Goal: Transaction & Acquisition: Download file/media

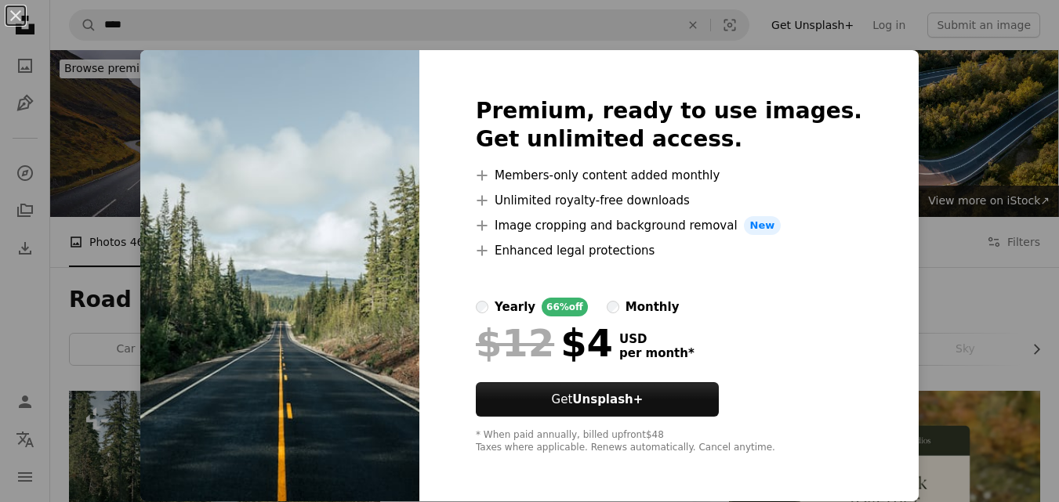
scroll to position [314, 0]
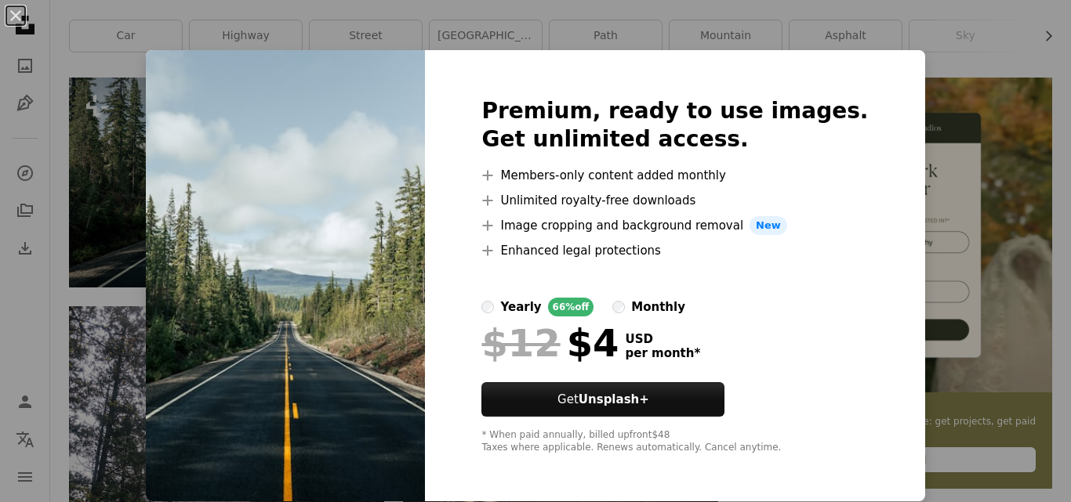
click at [307, 204] on img at bounding box center [285, 275] width 279 height 451
click at [861, 66] on div "Premium, ready to use images. Get unlimited access. A plus sign Members-only co…" at bounding box center [674, 275] width 499 height 451
click at [472, 59] on div "Premium, ready to use images. Get unlimited access. A plus sign Members-only co…" at bounding box center [674, 275] width 499 height 451
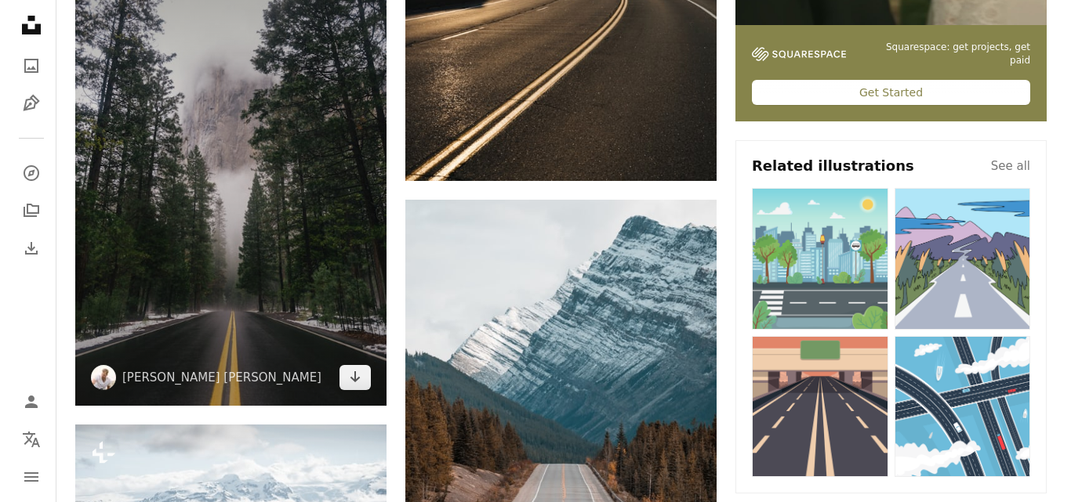
scroll to position [705, 0]
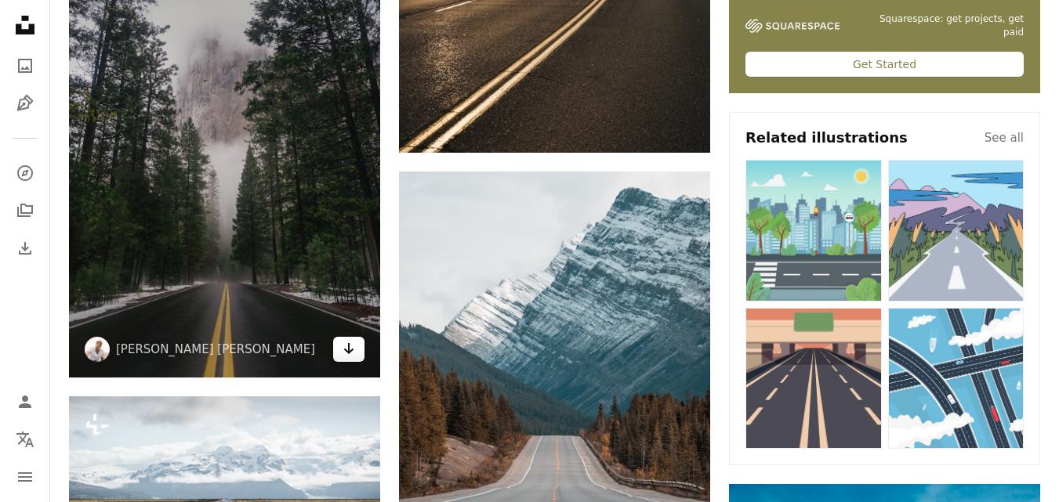
click at [351, 349] on icon "Arrow pointing down" at bounding box center [349, 348] width 13 height 19
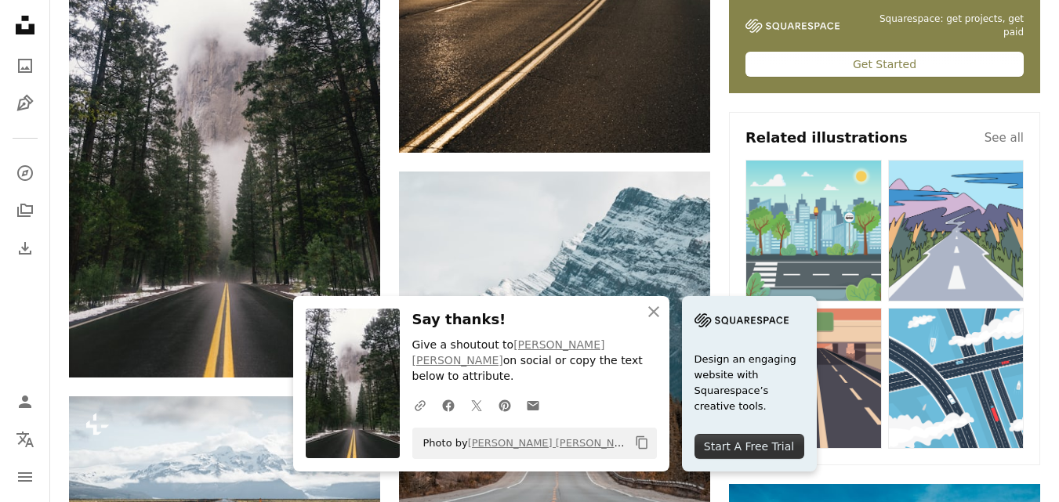
click at [846, 231] on img at bounding box center [813, 231] width 136 height 142
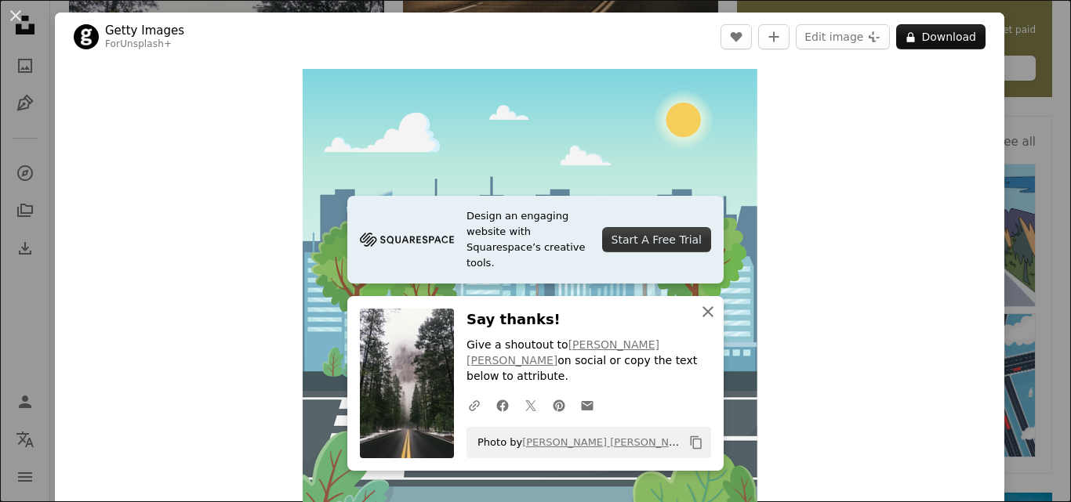
click at [700, 321] on icon "An X shape" at bounding box center [707, 312] width 19 height 19
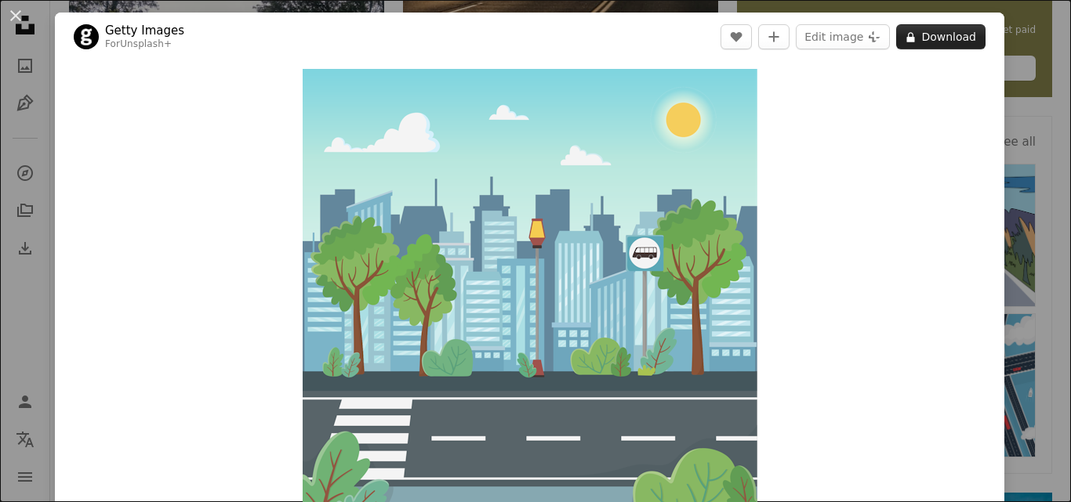
click at [941, 41] on button "A lock Download" at bounding box center [940, 36] width 89 height 25
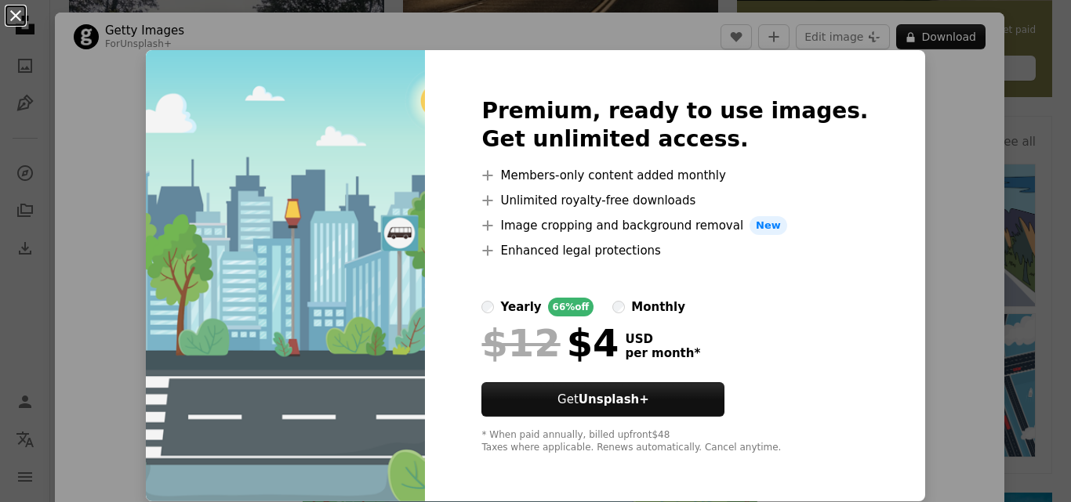
click at [16, 14] on button "An X shape" at bounding box center [15, 15] width 19 height 19
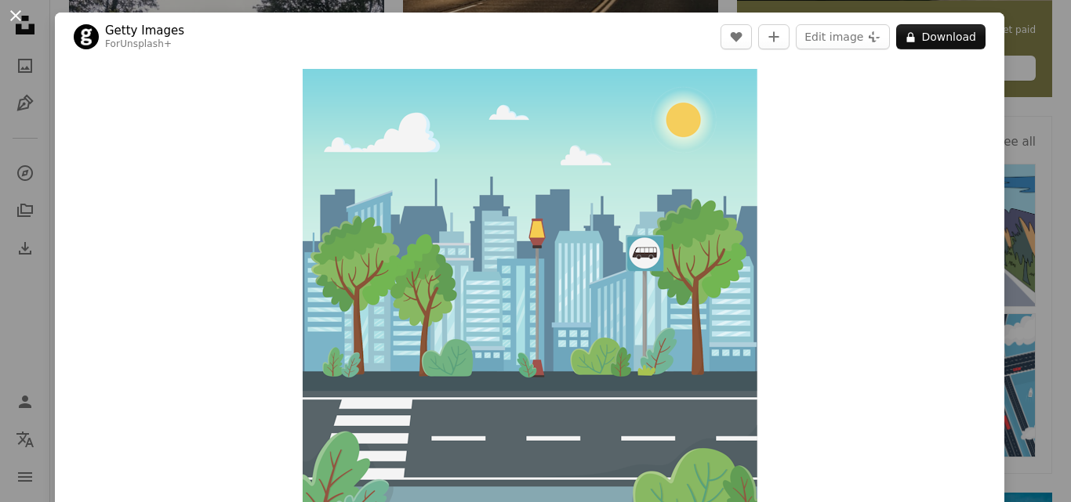
click at [11, 10] on button "An X shape" at bounding box center [15, 15] width 19 height 19
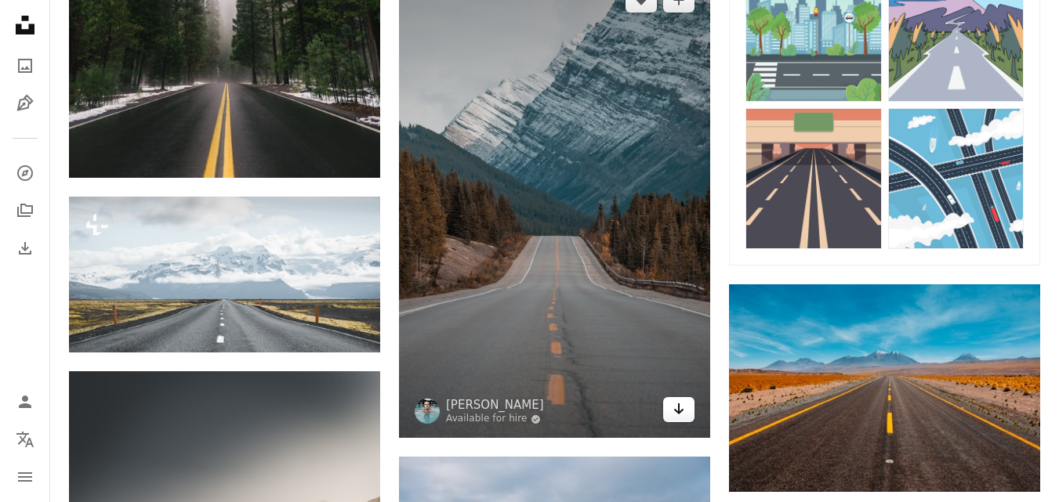
scroll to position [941, 0]
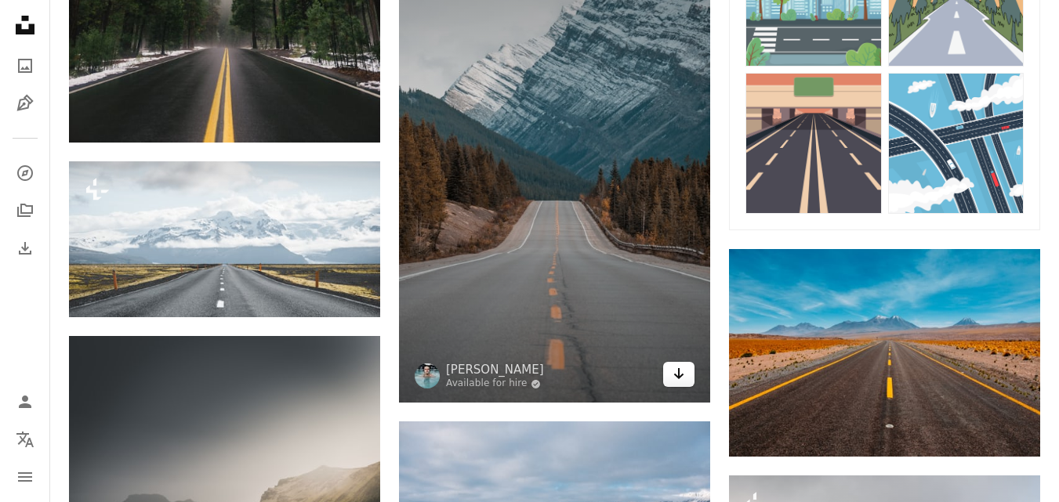
click at [686, 372] on link "Arrow pointing down" at bounding box center [678, 374] width 31 height 25
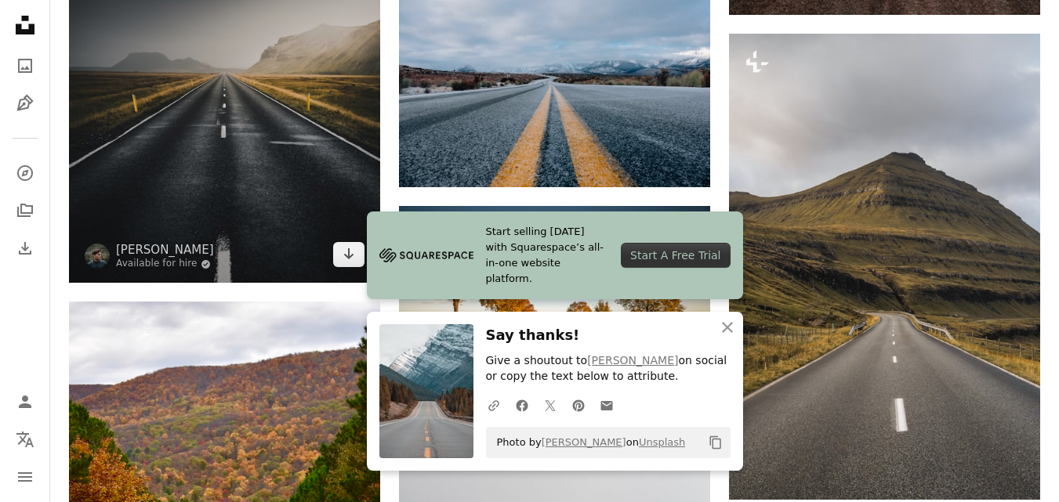
scroll to position [1411, 0]
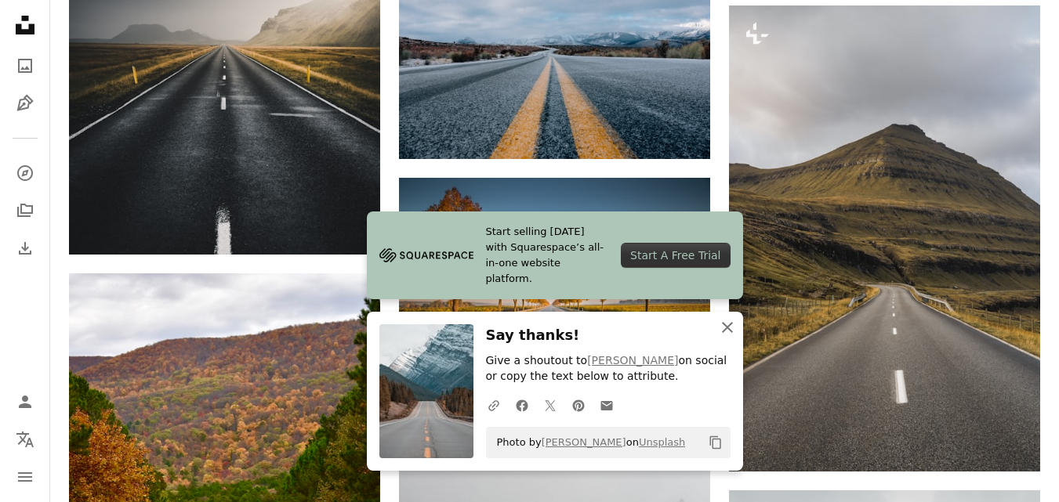
click at [729, 328] on icon "button" at bounding box center [727, 327] width 11 height 11
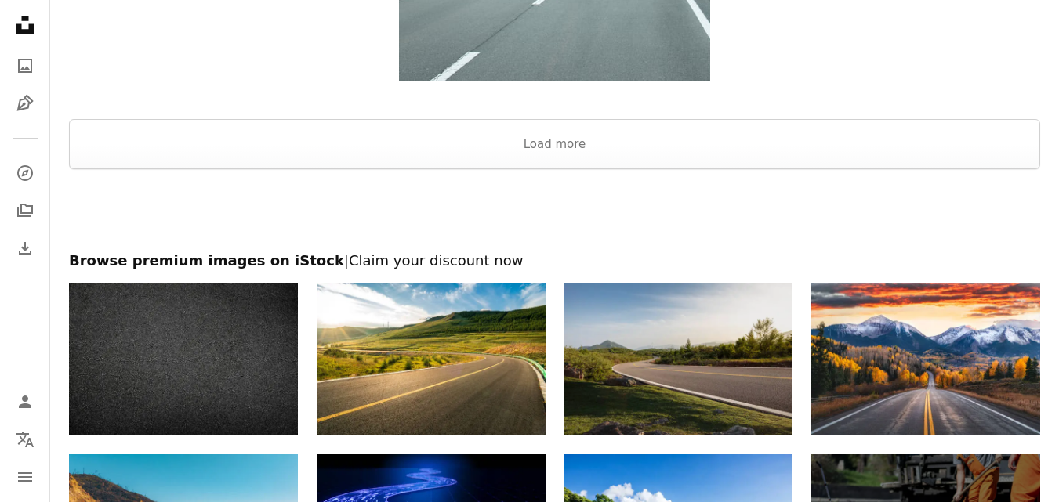
scroll to position [2863, 0]
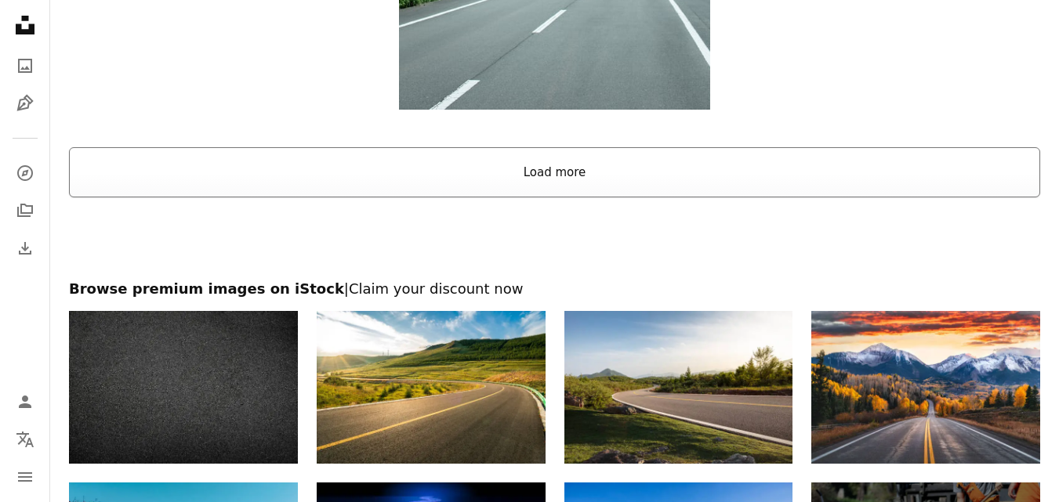
click at [550, 170] on button "Load more" at bounding box center [554, 172] width 971 height 50
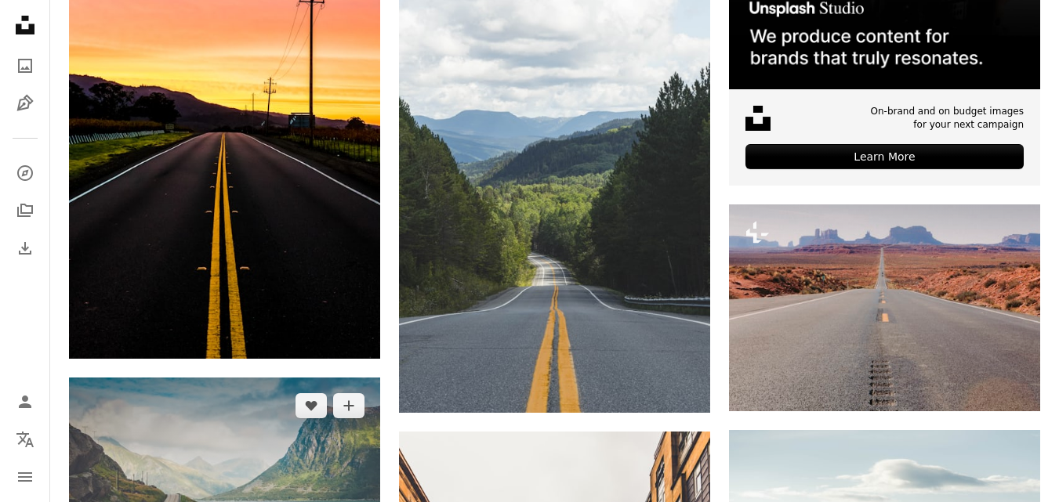
scroll to position [6077, 0]
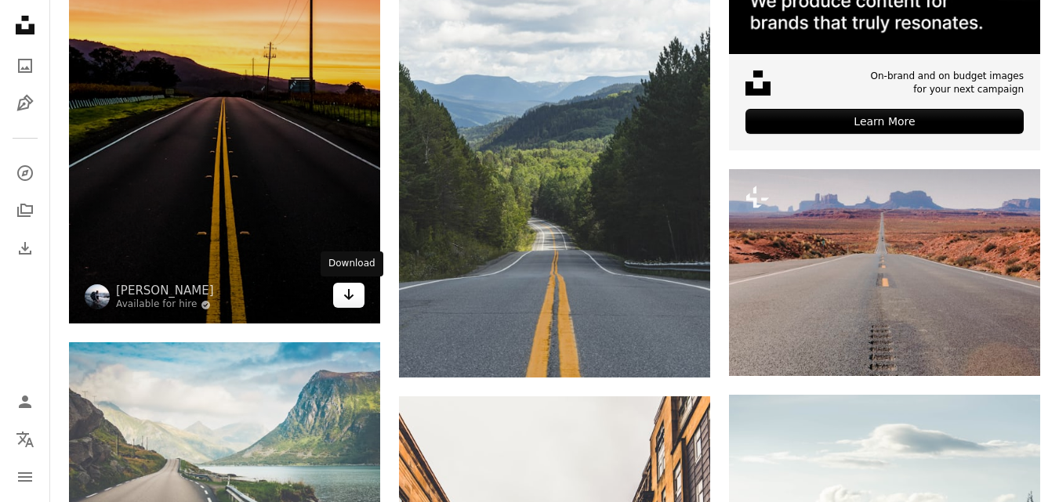
click at [350, 295] on icon "Download" at bounding box center [349, 294] width 10 height 11
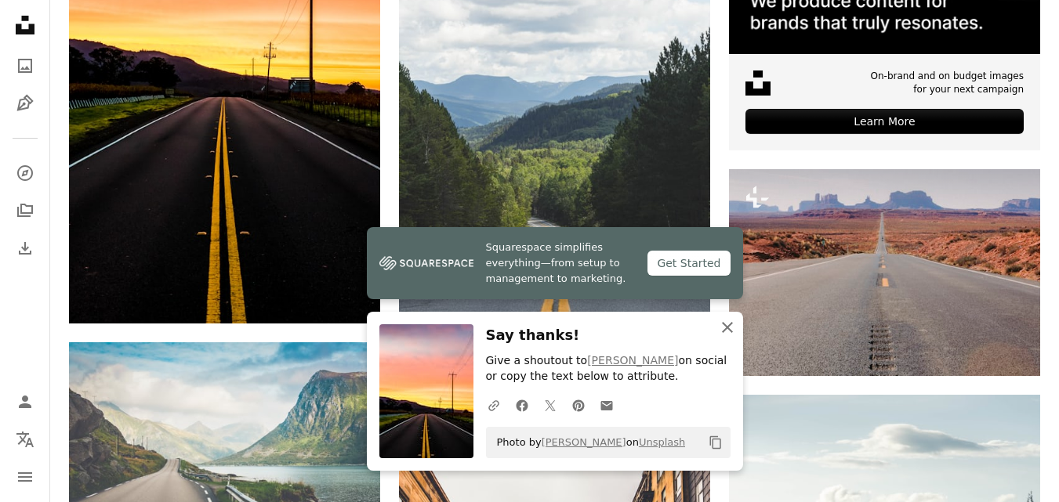
click at [731, 323] on icon "button" at bounding box center [727, 327] width 11 height 11
